Goal: Task Accomplishment & Management: Complete application form

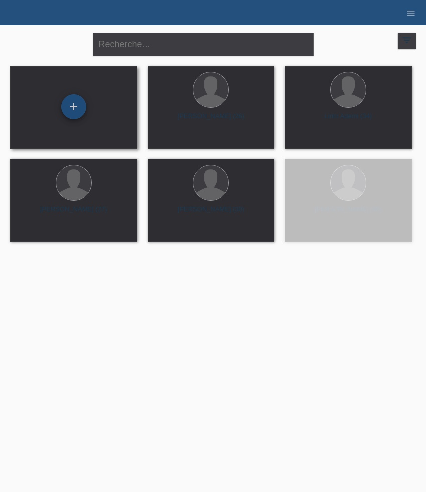
click at [75, 112] on div "+" at bounding box center [73, 106] width 25 height 25
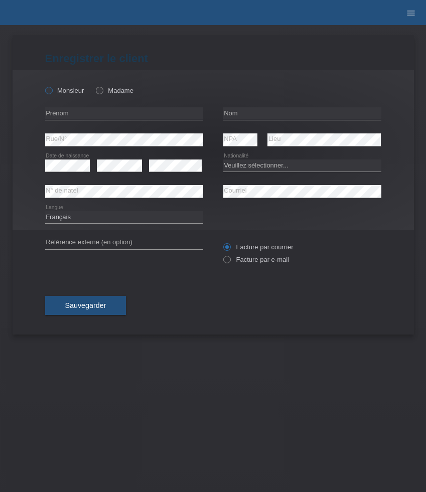
click at [69, 89] on label "Monsieur" at bounding box center [64, 91] width 39 height 8
click at [52, 89] on input "Monsieur" at bounding box center [48, 90] width 7 height 7
radio input "true"
click at [69, 111] on input "text" at bounding box center [124, 113] width 158 height 13
paste input "Ewan"
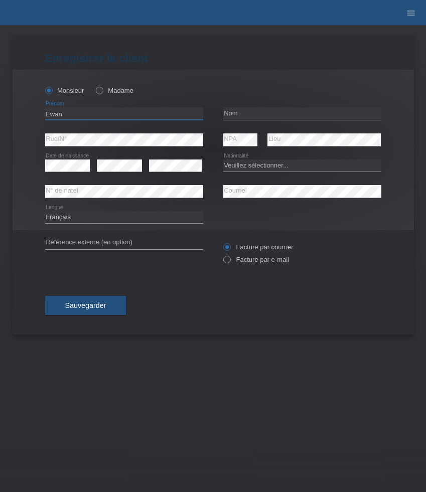
type input "Ewan"
click at [249, 115] on input "text" at bounding box center [302, 113] width 158 height 13
paste input "Simonet"
type input "Simonet"
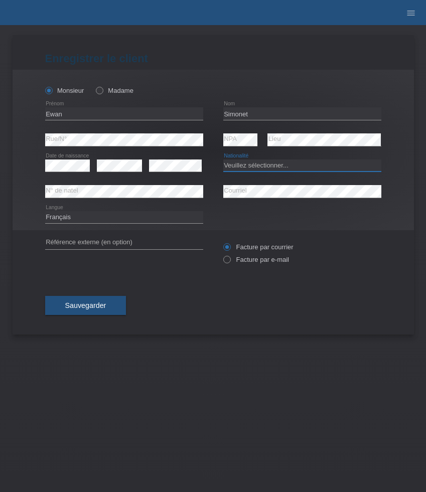
click at [235, 168] on select "Veuillez sélectionner... Suisse Allemagne Autriche Liechtenstein ------------ A…" at bounding box center [302, 166] width 158 height 12
select select "FR"
click at [223, 160] on select "Veuillez sélectionner... Suisse Allemagne Autriche Liechtenstein ------------ A…" at bounding box center [302, 166] width 158 height 12
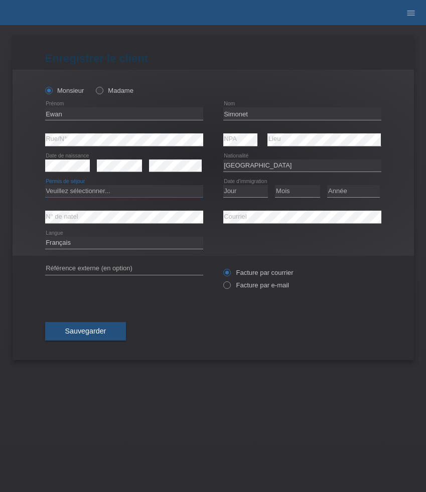
click at [132, 191] on select "Veuillez sélectionner... C B B - Statut de réfugié Autre" at bounding box center [124, 191] width 158 height 12
select select "C"
click at [45, 186] on select "Veuillez sélectionner... C B B - Statut de réfugié Autre" at bounding box center [124, 191] width 158 height 12
click at [246, 190] on select "Jour 01 02 03 04 05 06 07 08 09 10 11" at bounding box center [245, 191] width 45 height 12
select select "10"
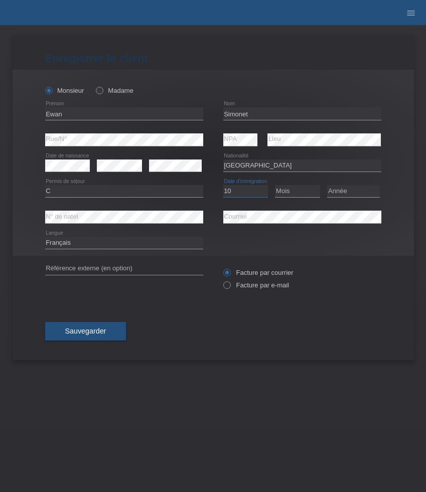
click at [223, 186] on select "Jour 01 02 03 04 05 06 07 08 09 10 11" at bounding box center [245, 191] width 45 height 12
click at [289, 192] on select "Mois 01 02 03 04 05 06 07 08 09 10 11" at bounding box center [297, 191] width 45 height 12
select select "07"
click at [275, 186] on select "Mois 01 02 03 04 05 06 07 08 09 10 11" at bounding box center [297, 191] width 45 height 12
click at [356, 192] on select "Année 2025 2024 2023 2022 2021 2020 2019 2018 2017 2016 2015 2014 2013 2012 201…" at bounding box center [353, 191] width 53 height 12
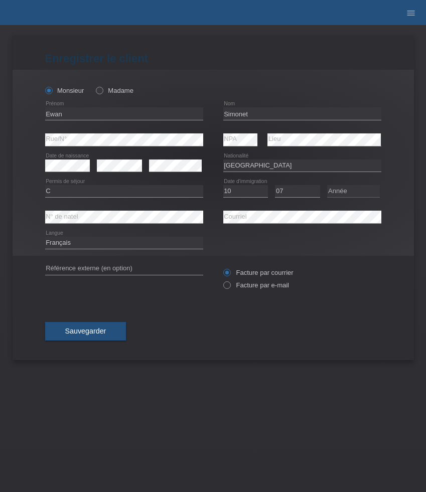
select select "2001"
click at [327, 186] on select "Année 2025 2024 2023 2022 2021 2020 2019 2018 2017 2016 2015 2014 2013 2012 201…" at bounding box center [353, 191] width 53 height 12
click at [239, 284] on label "Facture par e-mail" at bounding box center [256, 286] width 66 height 8
click at [230, 284] on input "Facture par e-mail" at bounding box center [226, 288] width 7 height 13
radio input "true"
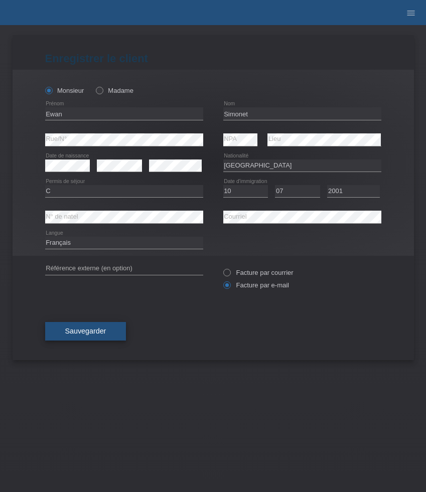
click at [106, 335] on button "Sauvegarder" at bounding box center [85, 331] width 81 height 19
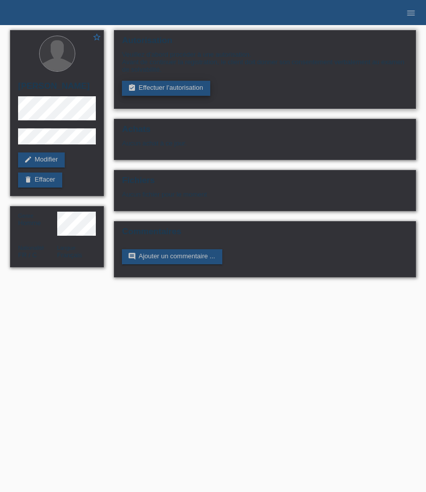
click at [143, 87] on link "assignment_turned_in Effectuer l’autorisation" at bounding box center [166, 88] width 88 height 15
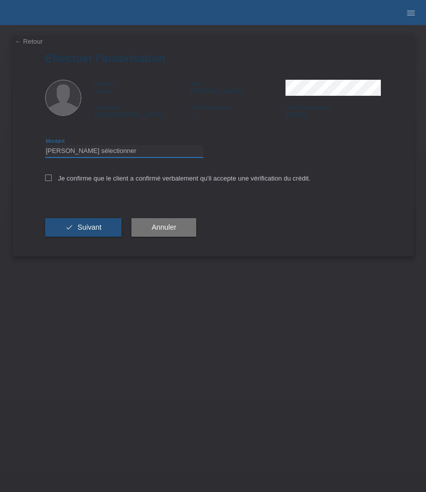
click at [141, 153] on select "Veuillez sélectionner CHF 1.00 - CHF 499.00 CHF 500.00 - CHF 1'999.00 CHF 2'000…" at bounding box center [124, 151] width 158 height 12
select select "3"
click at [45, 147] on select "Veuillez sélectionner CHF 1.00 - CHF 499.00 CHF 500.00 - CHF 1'999.00 CHF 2'000…" at bounding box center [124, 151] width 158 height 12
click at [128, 181] on label "Je confirme que le client a confirmé verbalement qu'il accepte une vérification…" at bounding box center [178, 179] width 266 height 8
click at [52, 181] on input "Je confirme que le client a confirmé verbalement qu'il accepte une vérification…" at bounding box center [48, 178] width 7 height 7
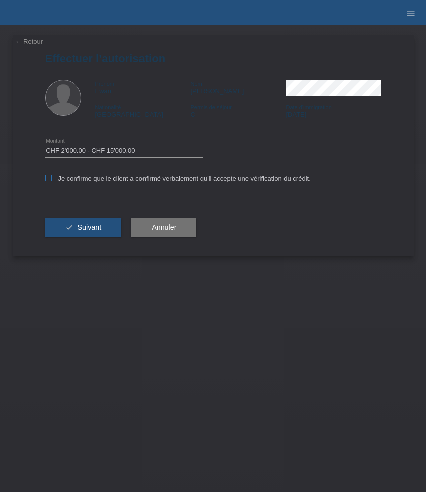
checkbox input "true"
click at [104, 222] on button "check Suivant" at bounding box center [83, 227] width 77 height 19
